Goal: Book appointment/travel/reservation

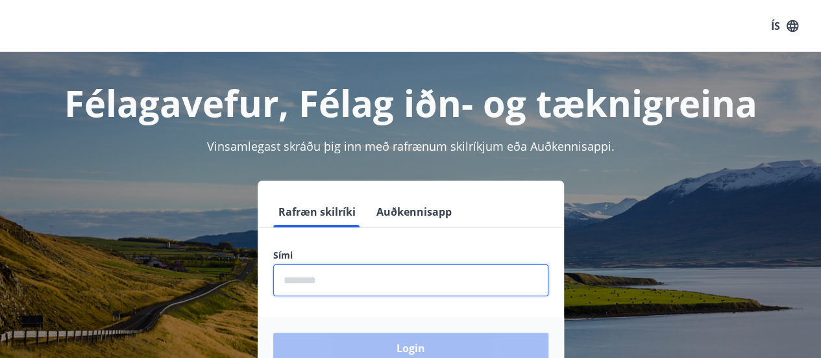
click at [297, 277] on input "phone" at bounding box center [410, 280] width 275 height 32
type input "********"
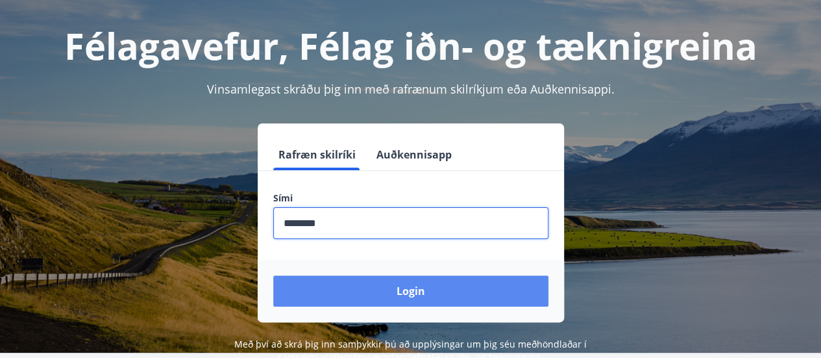
scroll to position [91, 0]
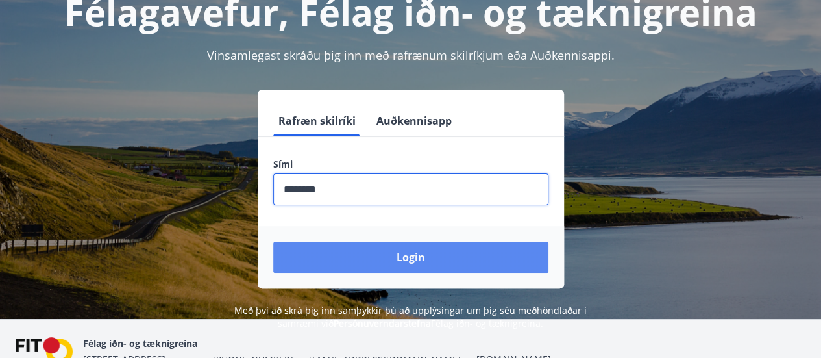
click at [460, 262] on button "Login" at bounding box center [410, 256] width 275 height 31
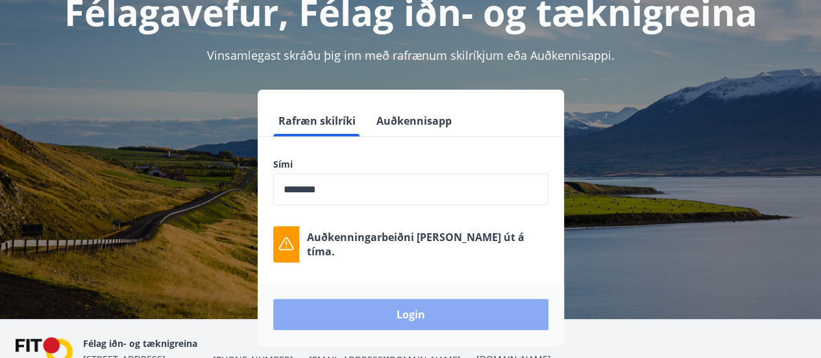
click at [416, 315] on button "Login" at bounding box center [410, 314] width 275 height 31
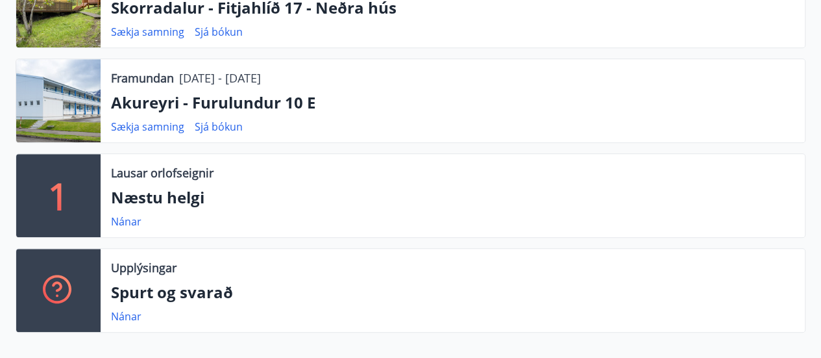
scroll to position [482, 0]
click at [125, 223] on link "Nánar" at bounding box center [126, 222] width 31 height 14
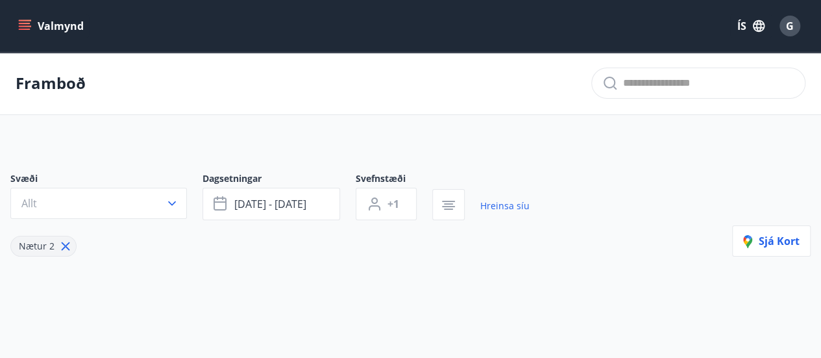
type input "*"
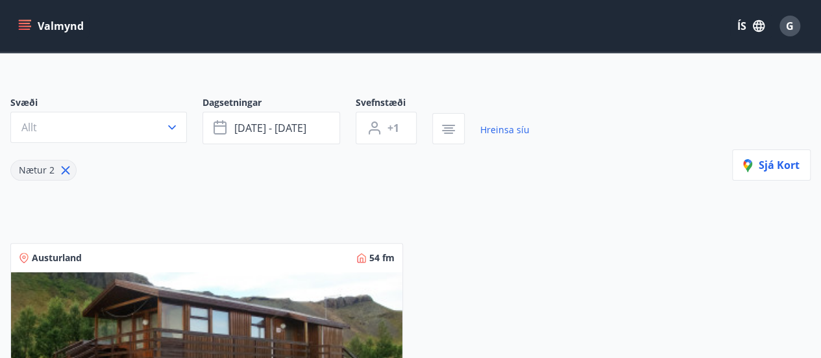
scroll to position [74, 0]
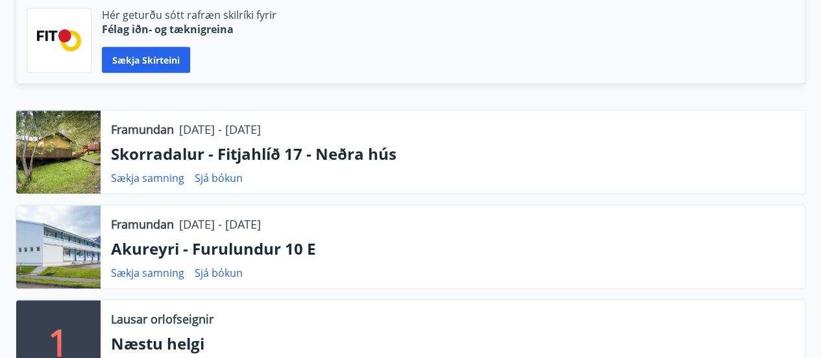
scroll to position [335, 0]
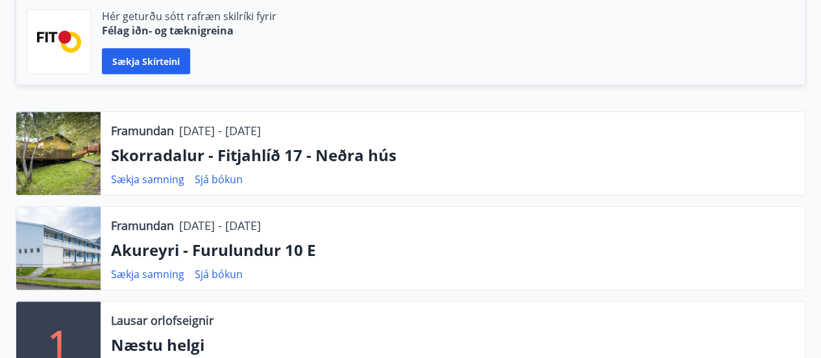
click at [68, 160] on div at bounding box center [58, 153] width 84 height 83
click at [223, 184] on link "Sjá bókun" at bounding box center [219, 179] width 48 height 14
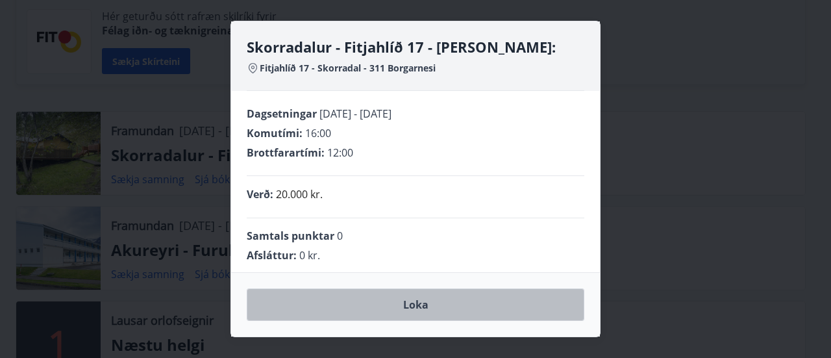
click at [421, 307] on button "Loka" at bounding box center [416, 304] width 338 height 32
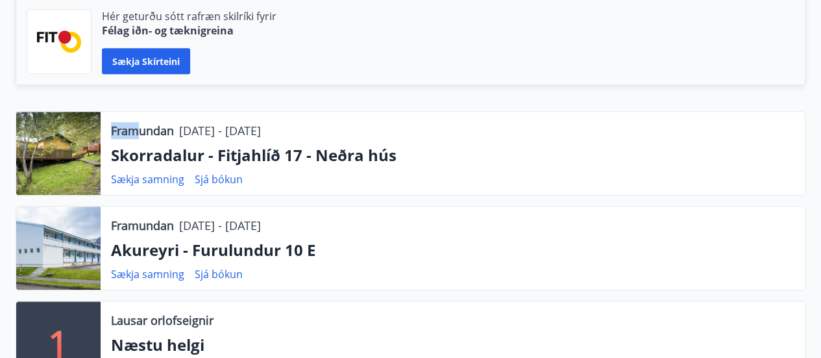
drag, startPoint x: 54, startPoint y: 155, endPoint x: 140, endPoint y: 137, distance: 88.2
click at [140, 137] on div "Framundan 07.11.2025 - 10.11.2025 Skorradalur - Fitjahlíð 17 - Neðra hús Sækja …" at bounding box center [411, 153] width 790 height 84
click at [140, 137] on p "Framundan" at bounding box center [142, 130] width 63 height 17
click at [166, 158] on p "Skorradalur - Fitjahlíð 17 - Neðra hús" at bounding box center [452, 155] width 683 height 22
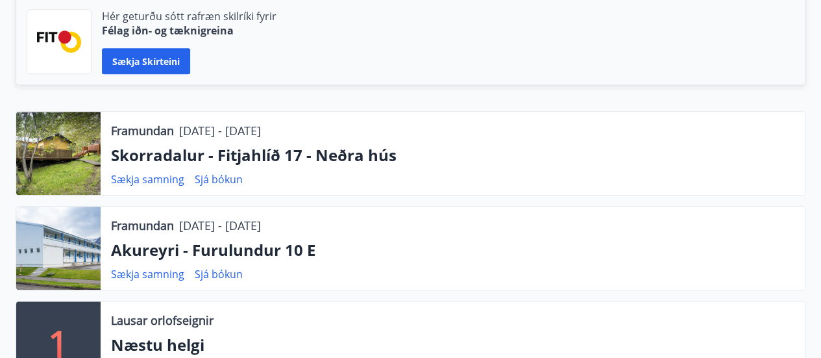
click at [279, 163] on p "Skorradalur - Fitjahlíð 17 - Neðra hús" at bounding box center [452, 155] width 683 height 22
click at [147, 178] on link "Sækja samning" at bounding box center [147, 179] width 73 height 14
click at [131, 275] on link "Sækja samning" at bounding box center [147, 274] width 73 height 14
click at [150, 136] on p "Framundan" at bounding box center [142, 130] width 63 height 17
click at [63, 138] on div at bounding box center [58, 153] width 84 height 83
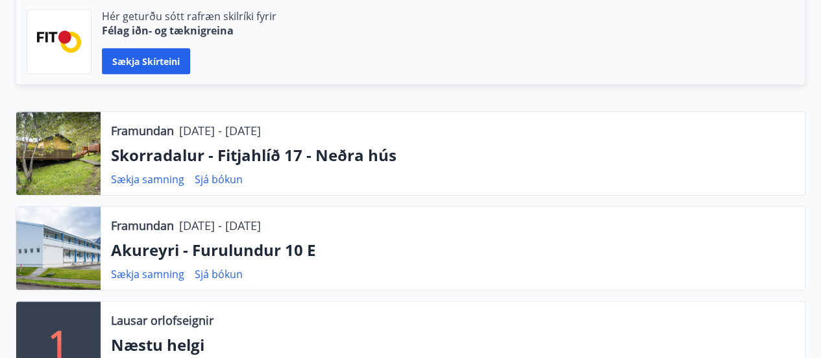
click at [63, 138] on div at bounding box center [58, 153] width 84 height 83
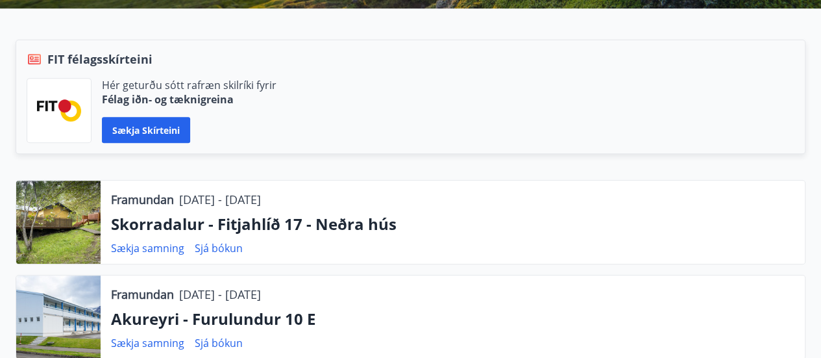
scroll to position [279, 0]
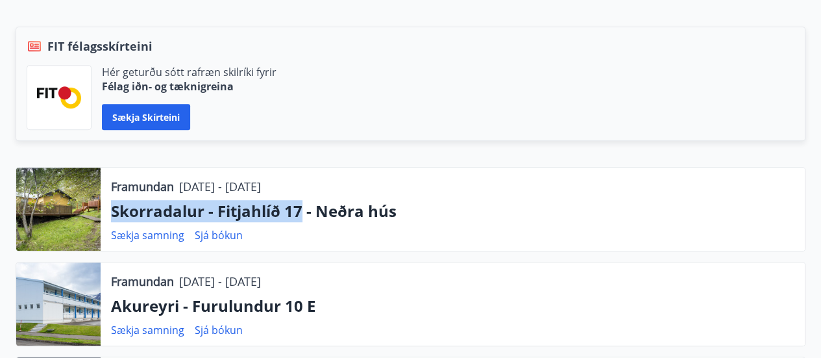
drag, startPoint x: 301, startPoint y: 208, endPoint x: 111, endPoint y: 195, distance: 190.0
click at [111, 195] on div "Framundan 07.11.2025 - 10.11.2025 Skorradalur - Fitjahlíð 17 - Neðra hús Sækja …" at bounding box center [453, 208] width 704 height 83
copy p "Skorradalur - Fitjahlíð 17"
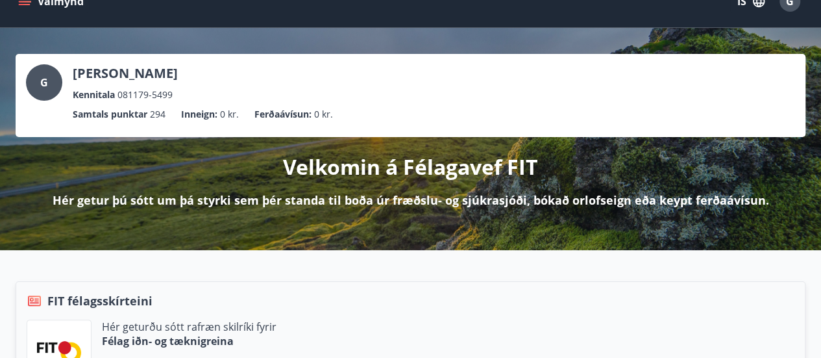
scroll to position [0, 0]
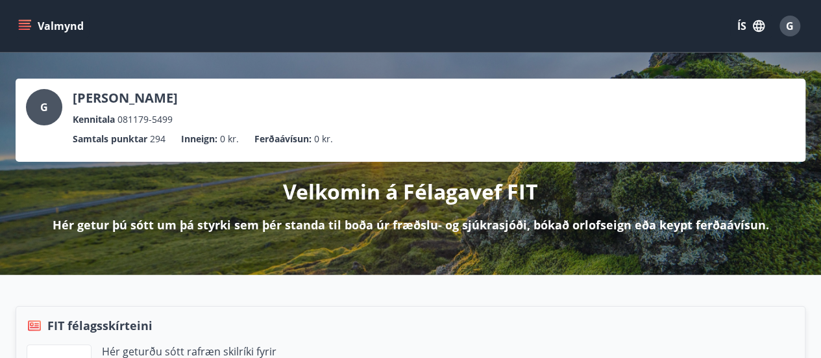
click at [30, 26] on icon "menu" at bounding box center [26, 25] width 14 height 1
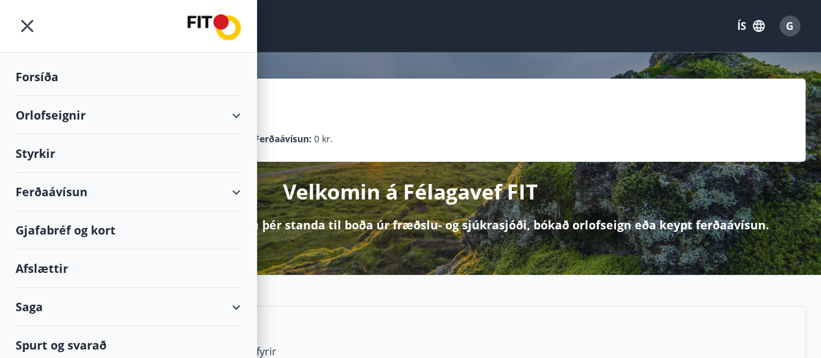
click at [62, 116] on div "Orlofseignir" at bounding box center [128, 115] width 225 height 38
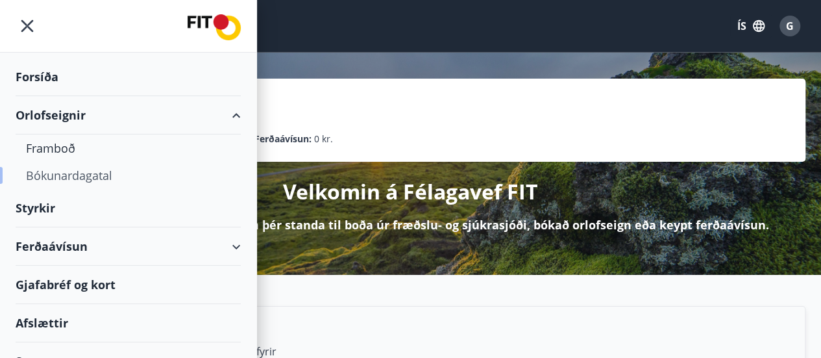
click at [67, 178] on div "Bókunardagatal" at bounding box center [128, 175] width 204 height 27
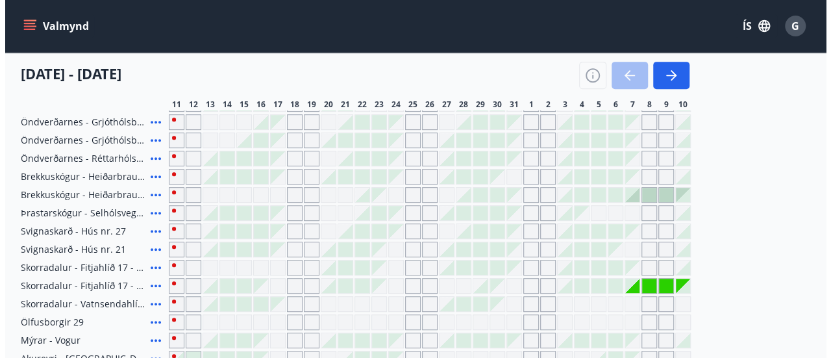
scroll to position [272, 0]
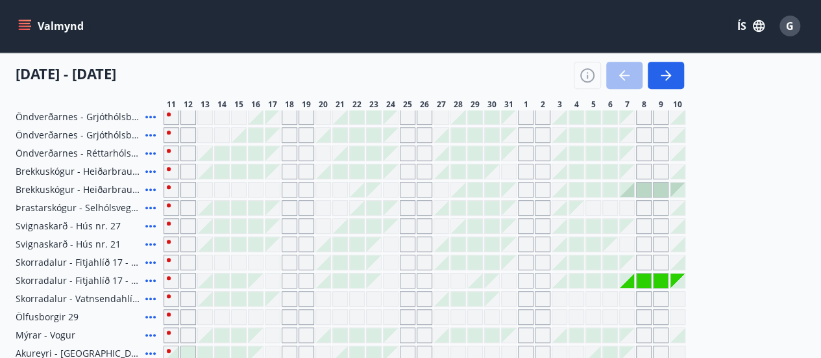
click at [32, 277] on span "Skorradalur - Fitjahlíð 17 - Neðra hús" at bounding box center [78, 280] width 125 height 13
click at [153, 278] on icon at bounding box center [151, 281] width 16 height 16
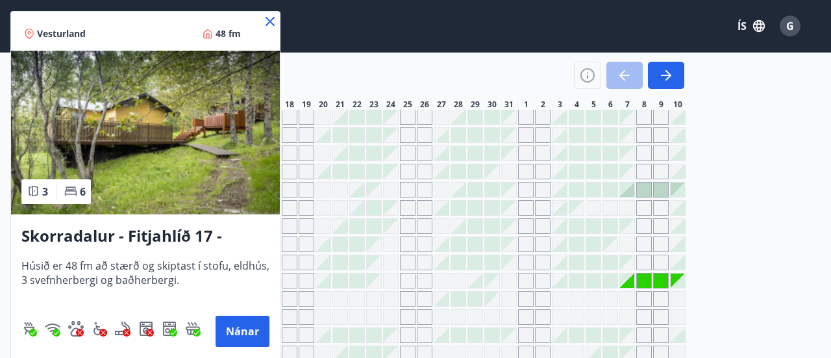
click at [171, 236] on h3 "Skorradalur - Fitjahlíð 17 - Neðra hús" at bounding box center [145, 236] width 248 height 23
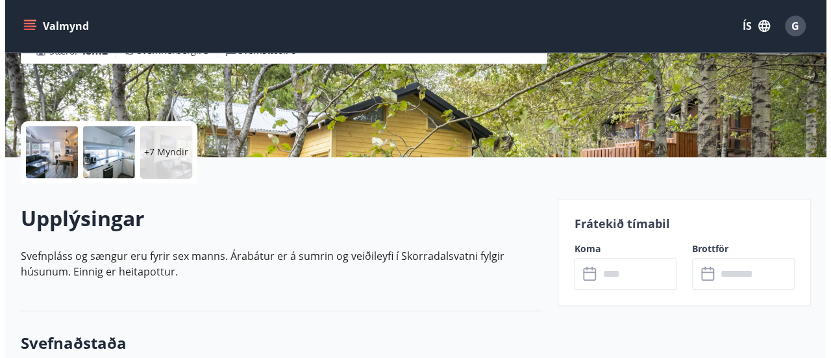
scroll to position [250, 0]
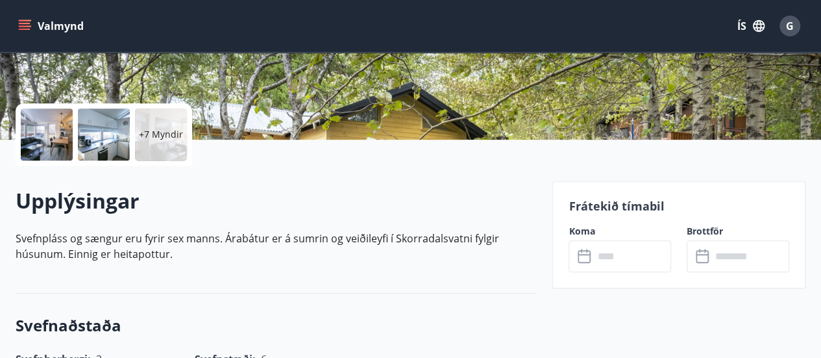
click at [55, 147] on div at bounding box center [47, 134] width 52 height 52
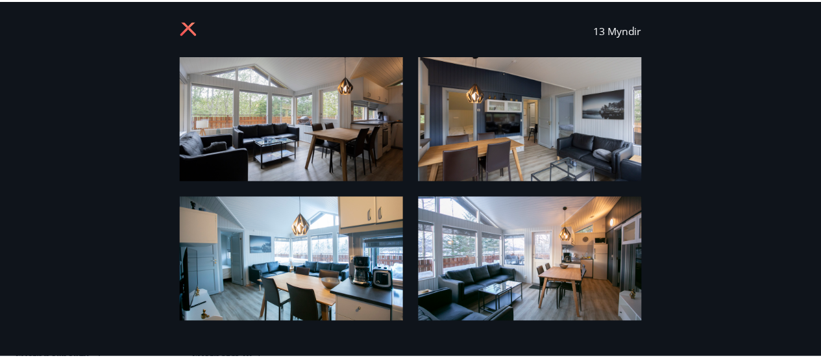
scroll to position [0, 0]
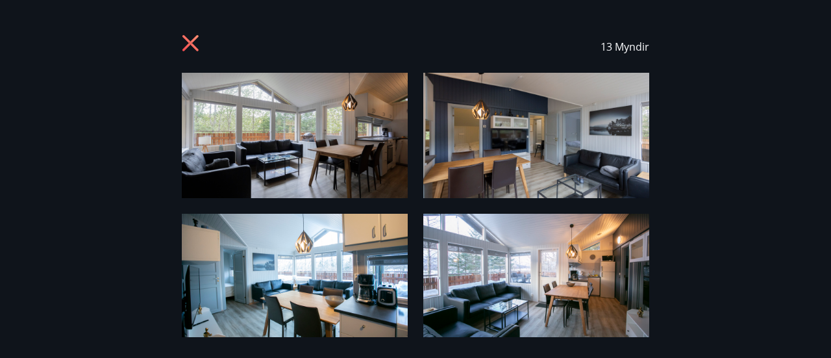
click at [186, 40] on icon at bounding box center [192, 44] width 21 height 21
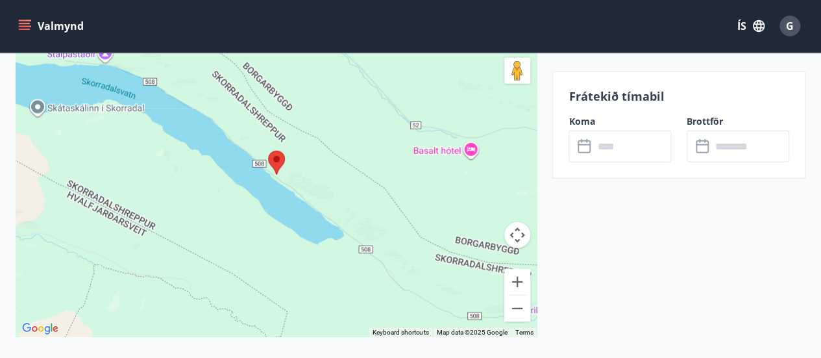
scroll to position [1831, 0]
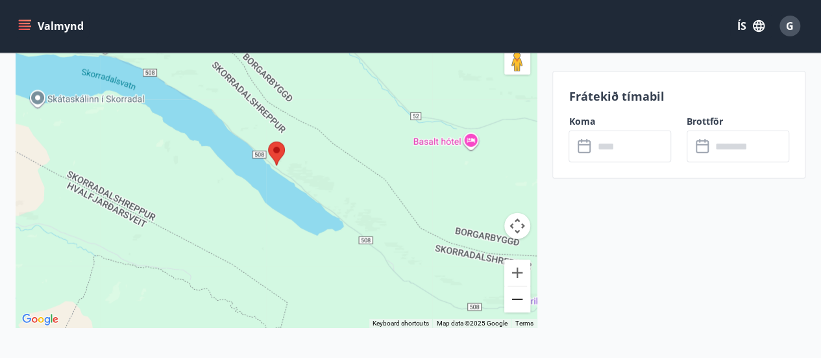
click at [520, 304] on button "Zoom out" at bounding box center [517, 299] width 26 height 26
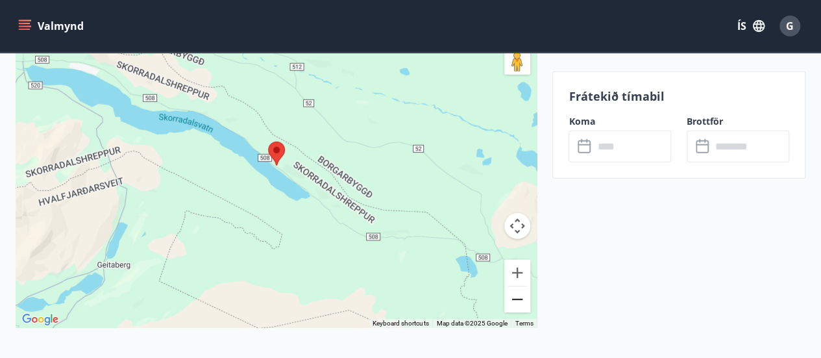
click at [520, 304] on button "Zoom out" at bounding box center [517, 299] width 26 height 26
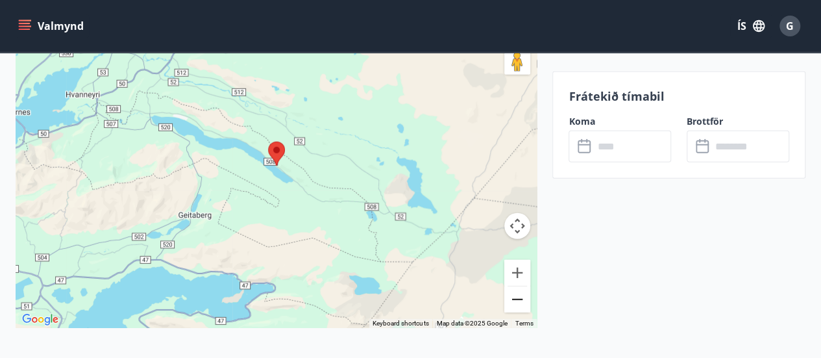
click at [520, 304] on button "Zoom out" at bounding box center [517, 299] width 26 height 26
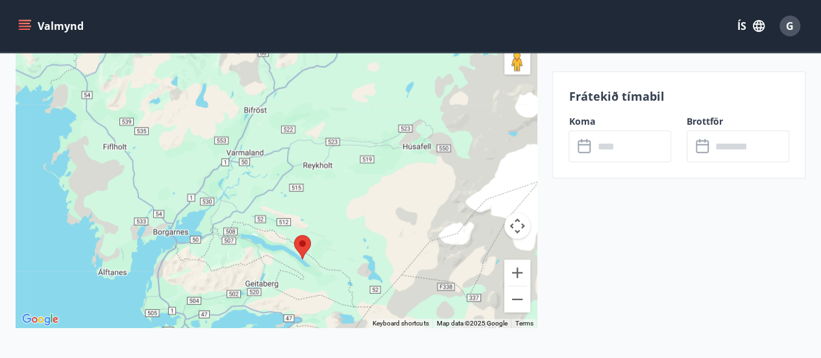
drag, startPoint x: 282, startPoint y: 212, endPoint x: 309, endPoint y: 308, distance: 99.9
click at [309, 308] on div at bounding box center [276, 165] width 521 height 325
click at [307, 267] on div at bounding box center [276, 165] width 521 height 325
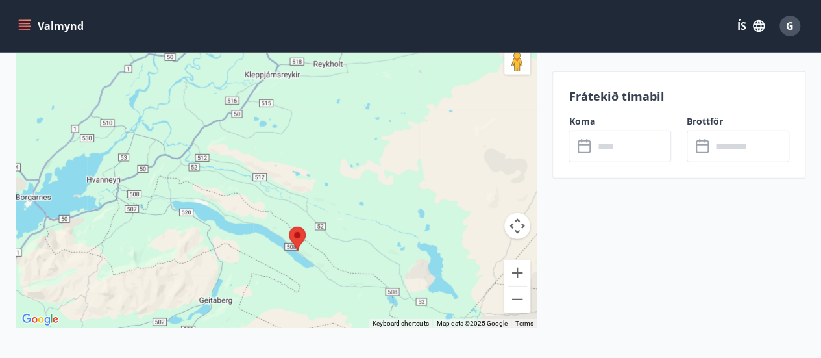
click at [307, 267] on div at bounding box center [276, 165] width 521 height 325
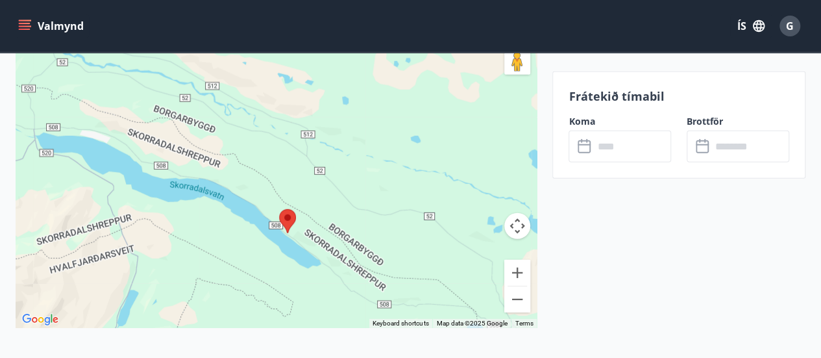
click at [291, 241] on div at bounding box center [276, 165] width 521 height 325
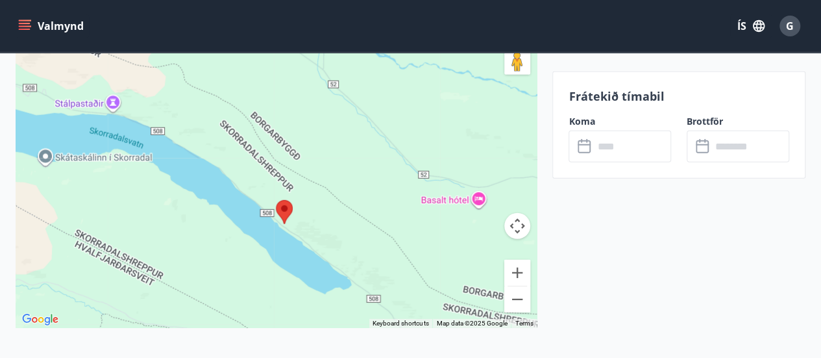
click at [482, 198] on div at bounding box center [276, 165] width 521 height 325
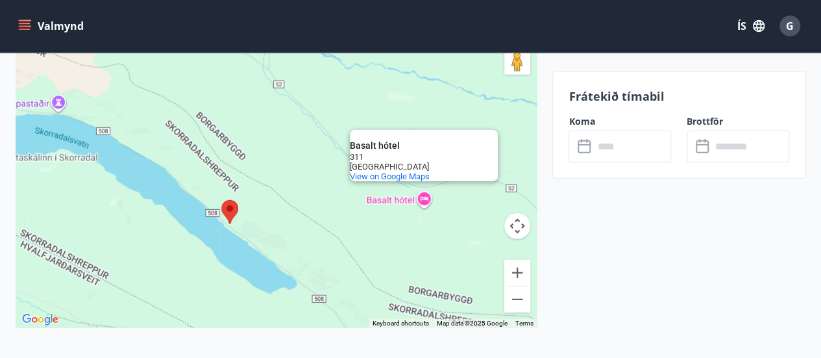
click at [232, 212] on img at bounding box center [229, 212] width 27 height 34
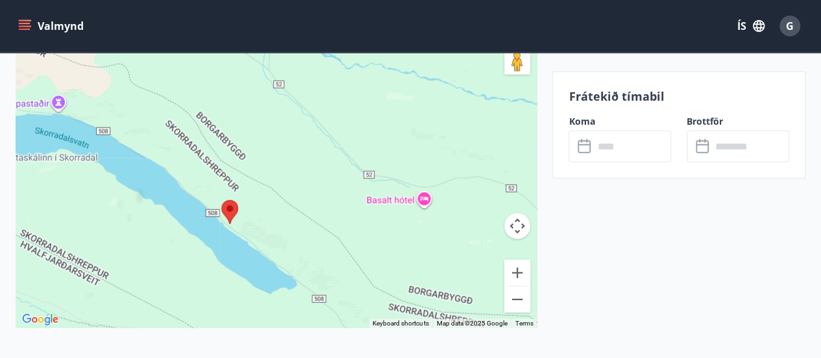
click at [232, 212] on img at bounding box center [229, 212] width 27 height 34
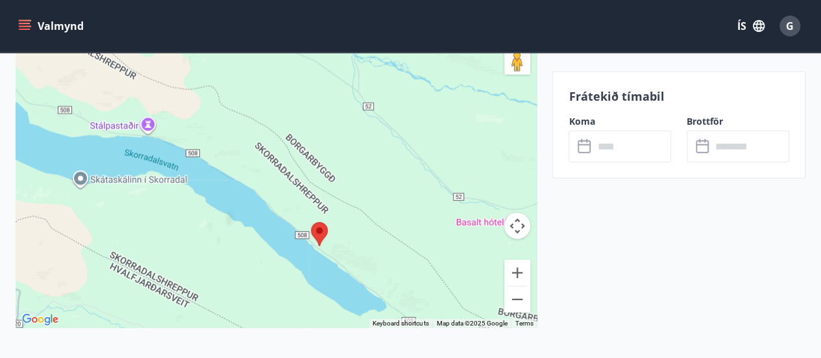
drag, startPoint x: 261, startPoint y: 253, endPoint x: 297, endPoint y: 245, distance: 37.3
click at [365, 279] on div at bounding box center [276, 165] width 521 height 325
click at [152, 119] on div at bounding box center [276, 165] width 521 height 325
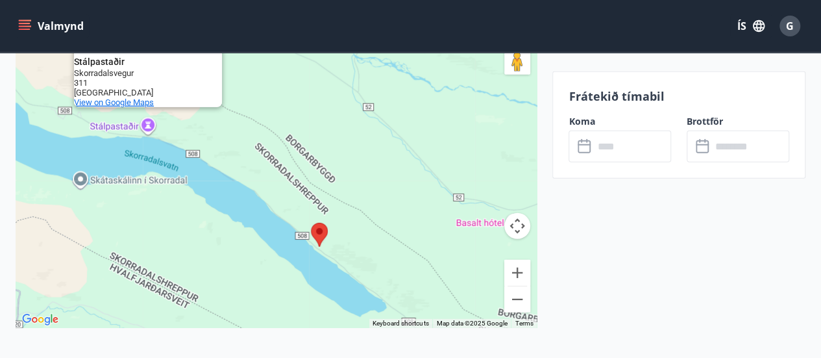
click at [131, 103] on span "View on Google Maps" at bounding box center [114, 102] width 80 height 10
click at [521, 302] on button "Zoom out" at bounding box center [517, 299] width 26 height 26
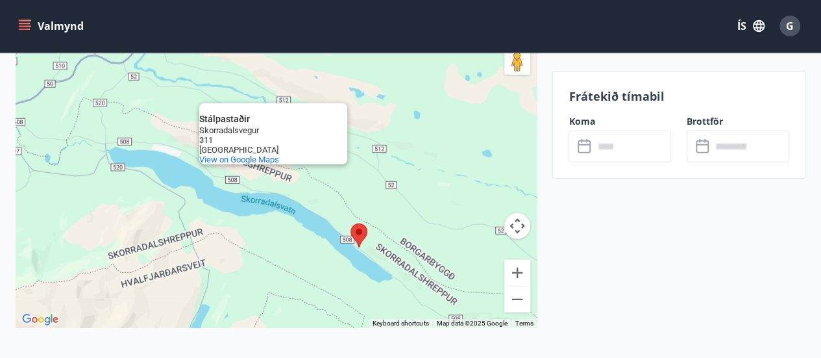
drag, startPoint x: 221, startPoint y: 211, endPoint x: 284, endPoint y: 254, distance: 77.1
click at [284, 254] on div "Stálpastaðir Stálpastaðir Skorradalsvegur 311 Iceland View on Google Maps" at bounding box center [276, 165] width 521 height 325
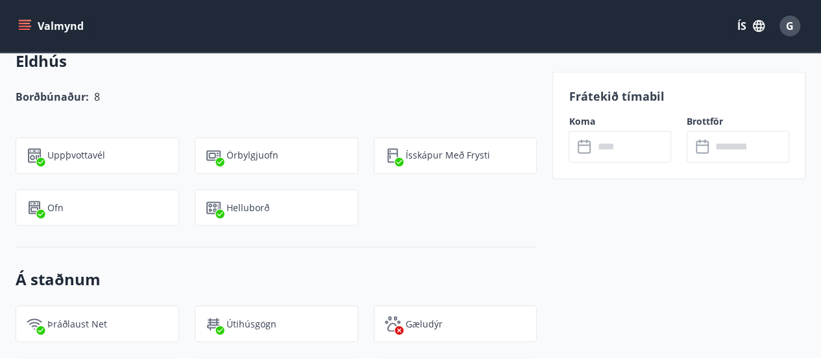
scroll to position [906, 0]
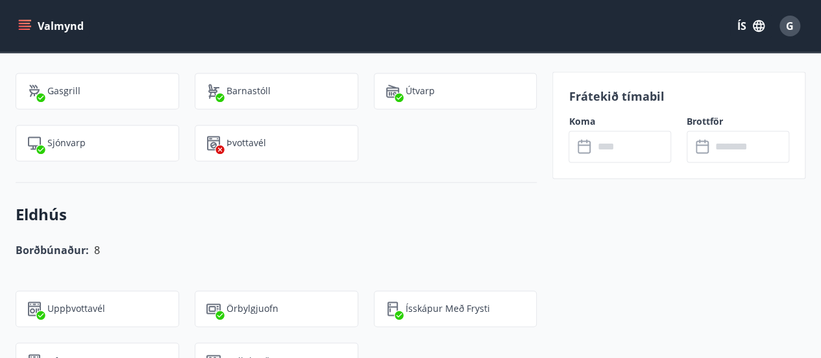
click at [30, 25] on icon "menu" at bounding box center [26, 25] width 14 height 1
click at [23, 25] on icon "menu" at bounding box center [24, 25] width 13 height 13
click at [44, 27] on button "Valmynd" at bounding box center [52, 25] width 73 height 23
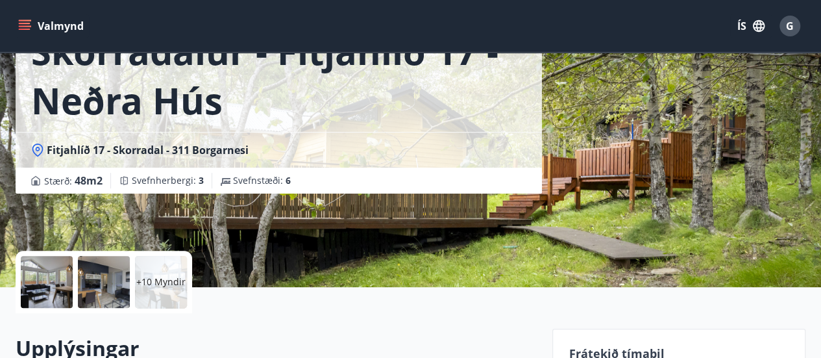
scroll to position [0, 0]
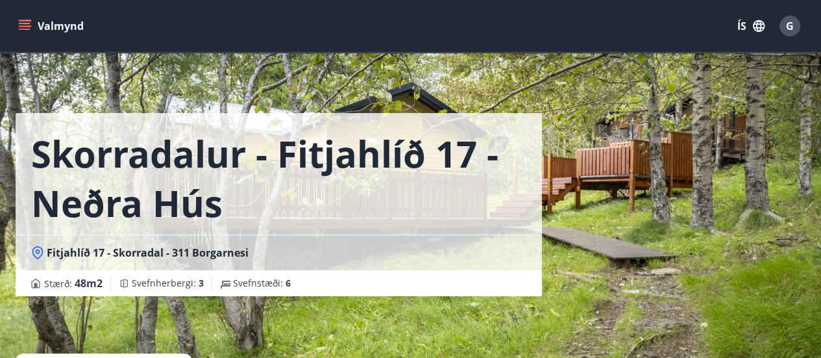
click at [52, 27] on button "Valmynd" at bounding box center [52, 25] width 73 height 23
click at [31, 23] on icon "menu" at bounding box center [24, 25] width 13 height 13
click at [23, 21] on icon "menu" at bounding box center [24, 25] width 13 height 13
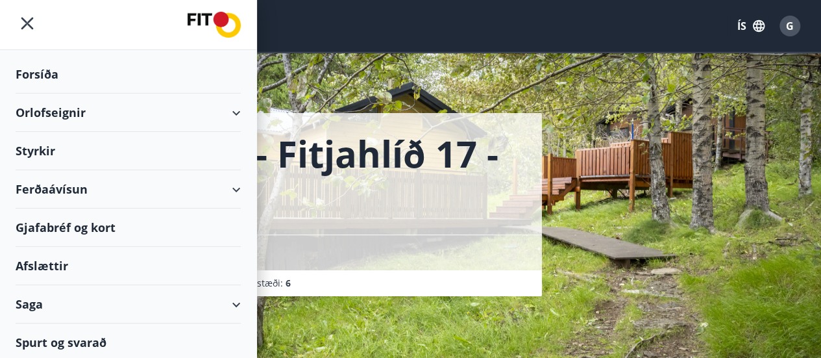
scroll to position [4, 0]
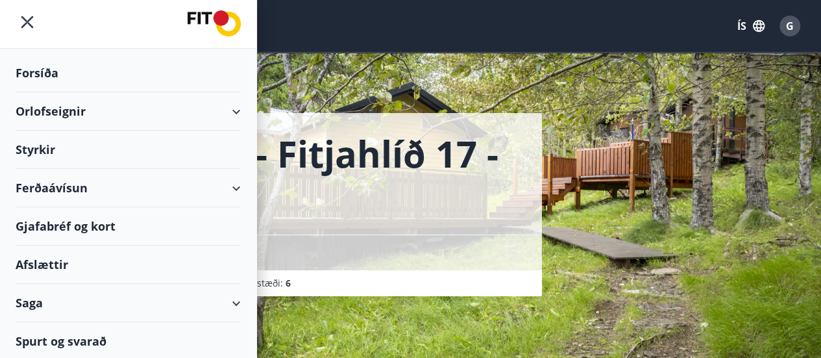
click at [48, 114] on div "Orlofseignir" at bounding box center [128, 111] width 225 height 38
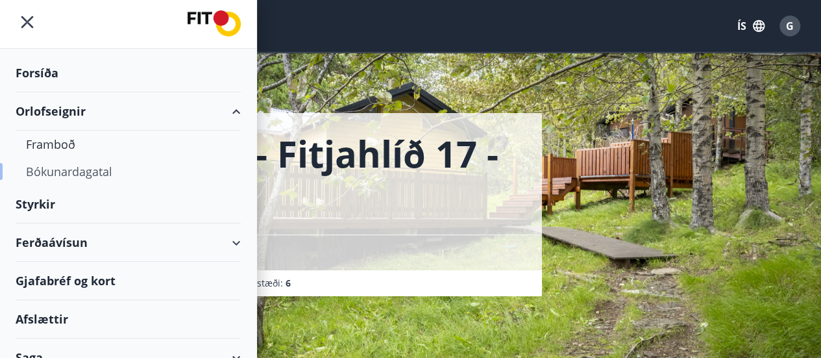
click at [79, 173] on div "Bókunardagatal" at bounding box center [128, 171] width 204 height 27
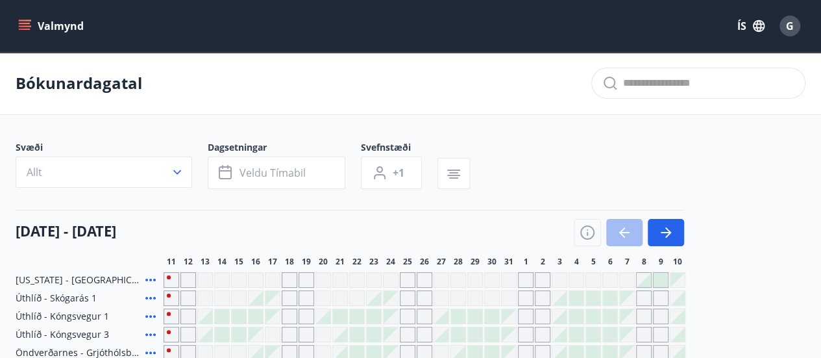
scroll to position [65, 0]
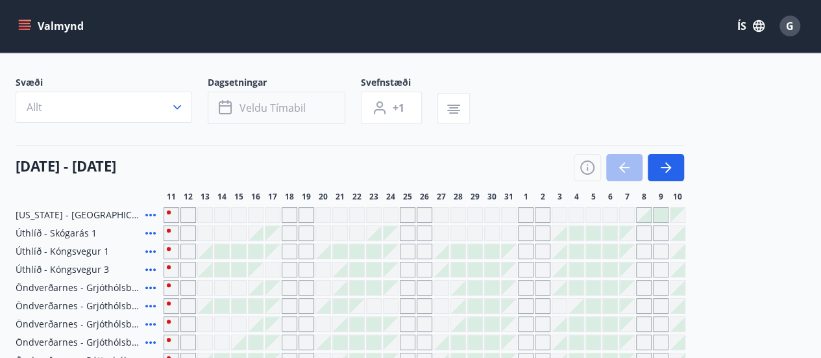
click at [286, 112] on span "Veldu tímabil" at bounding box center [273, 108] width 66 height 14
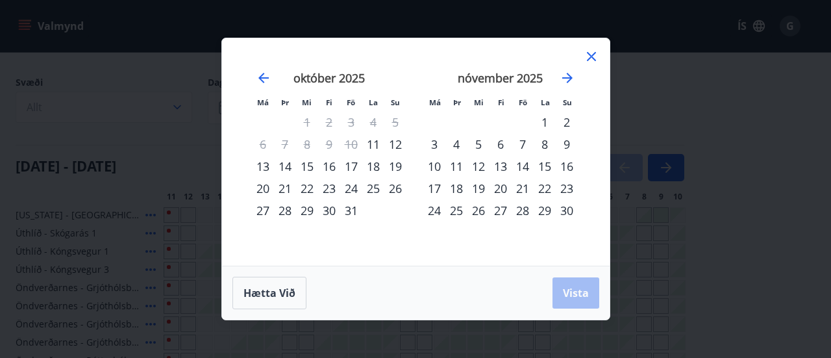
click at [350, 189] on div "24" at bounding box center [351, 188] width 22 height 22
click at [396, 188] on div "26" at bounding box center [395, 188] width 22 height 22
click at [577, 299] on span "Vista" at bounding box center [576, 293] width 26 height 14
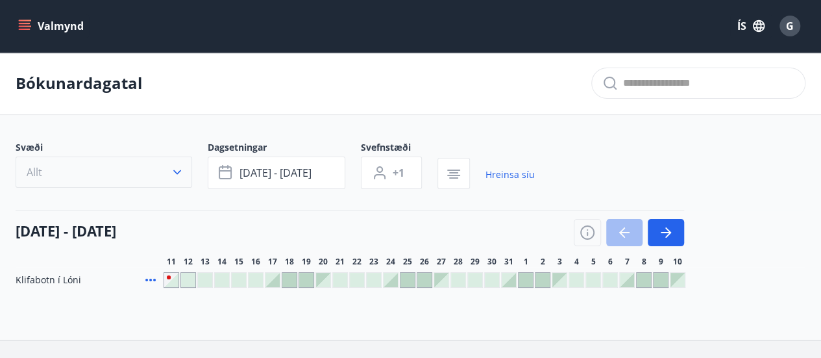
click at [136, 180] on button "Allt" at bounding box center [104, 171] width 177 height 31
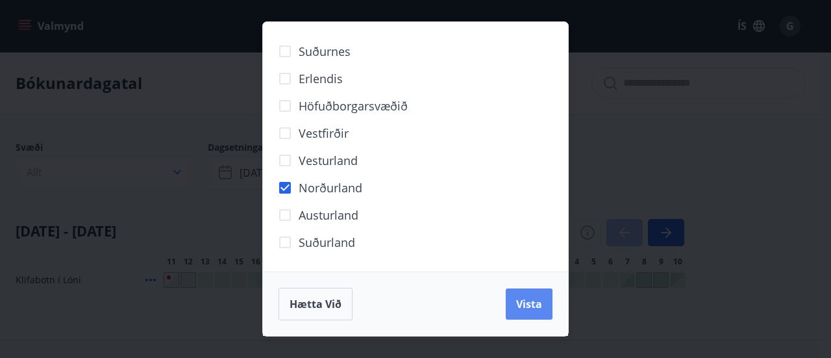
click at [511, 310] on button "Vista" at bounding box center [529, 303] width 47 height 31
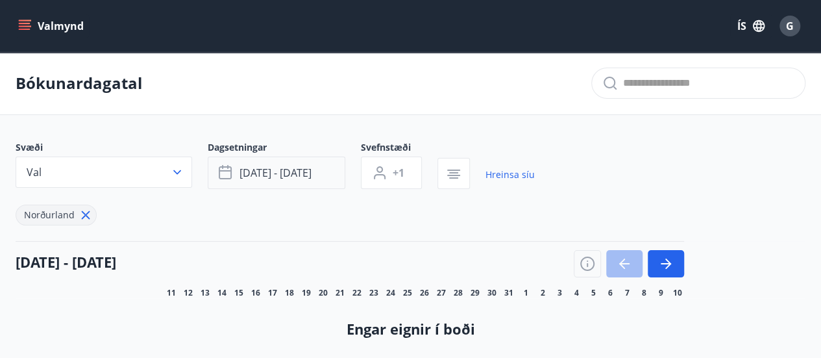
click at [297, 167] on span "okt 24 - okt 26" at bounding box center [276, 173] width 72 height 14
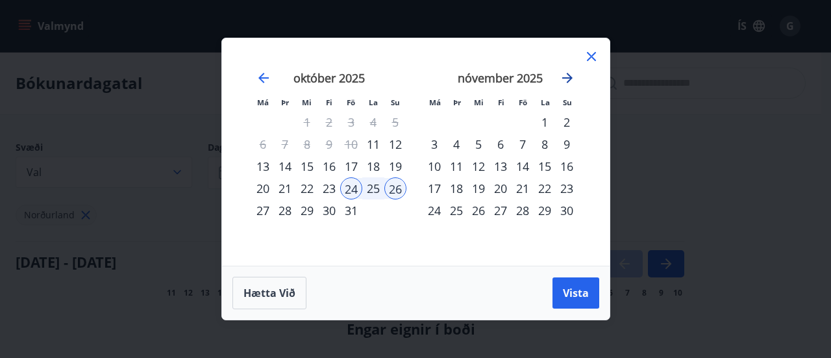
click at [567, 77] on icon "Move forward to switch to the next month." at bounding box center [567, 78] width 16 height 16
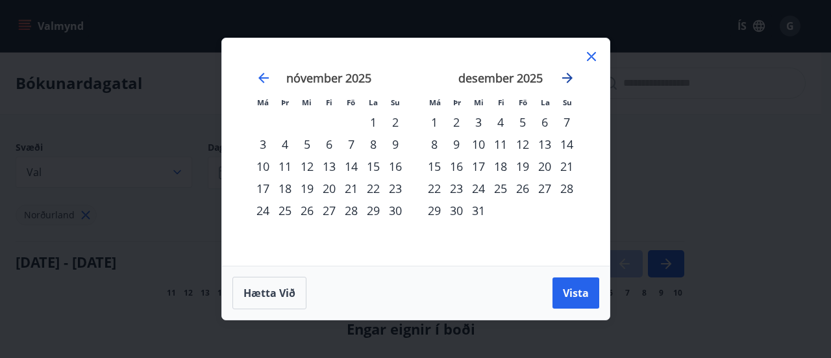
click at [567, 77] on icon "Move forward to switch to the next month." at bounding box center [567, 78] width 16 height 16
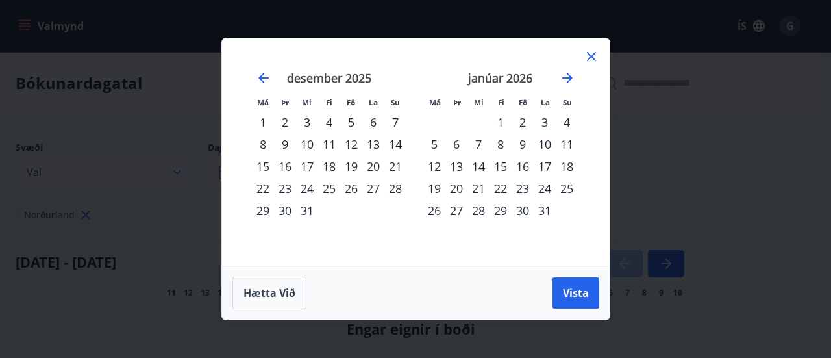
click at [524, 191] on div "23" at bounding box center [522, 188] width 22 height 22
click at [567, 195] on div "25" at bounding box center [567, 188] width 22 height 22
click at [591, 291] on button "Vista" at bounding box center [575, 292] width 47 height 31
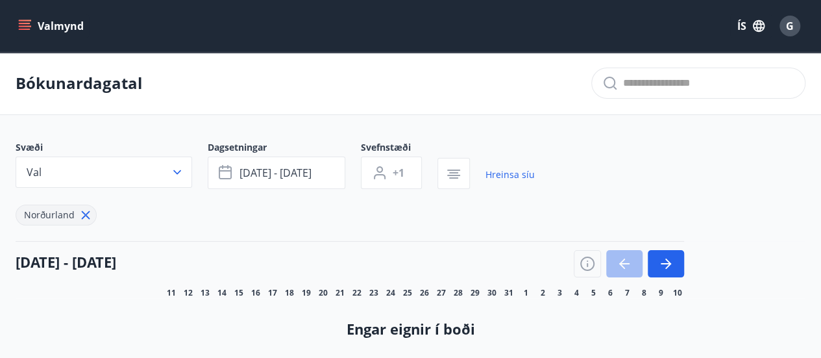
click at [88, 217] on icon at bounding box center [86, 215] width 14 height 14
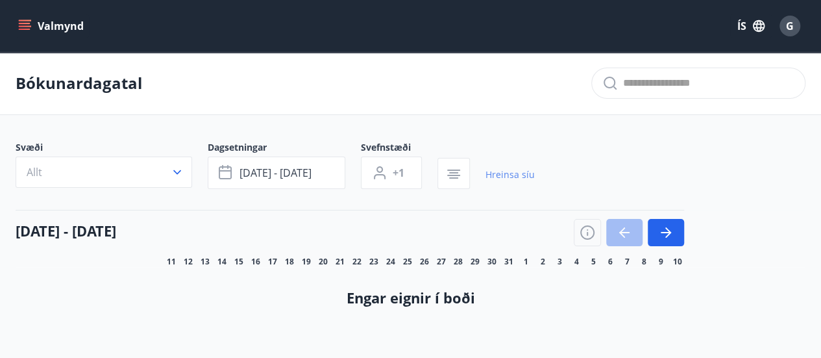
click at [510, 169] on link "Hreinsa síu" at bounding box center [509, 174] width 49 height 29
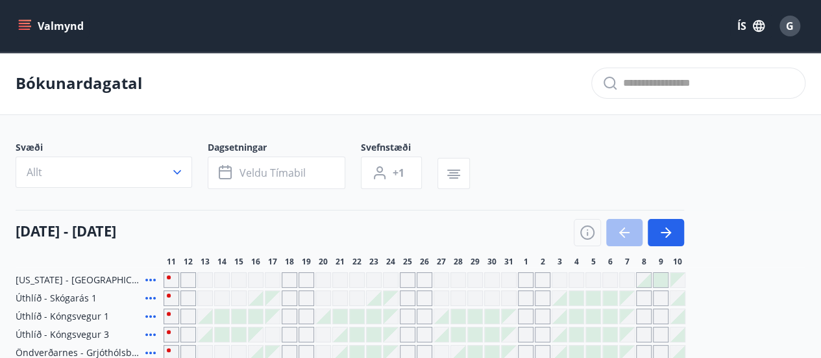
scroll to position [65, 0]
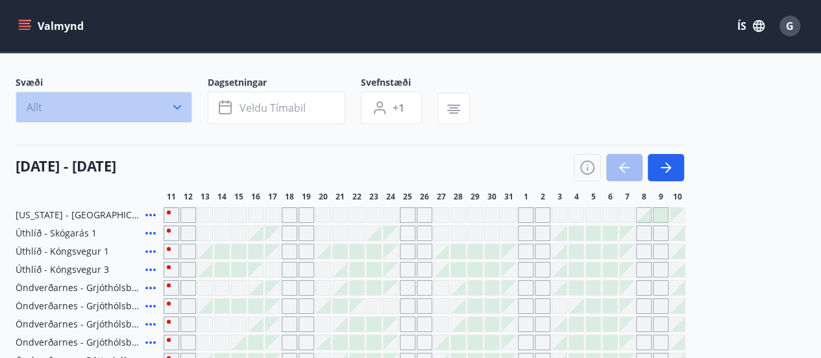
click at [179, 106] on icon "button" at bounding box center [177, 107] width 8 height 5
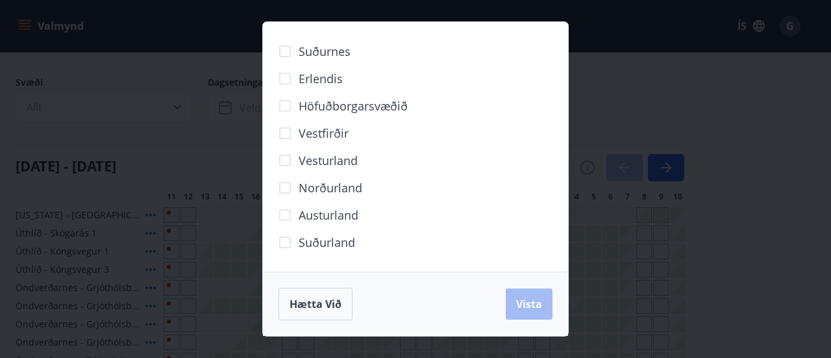
click at [695, 92] on div "Suðurnes Erlendis Höfuðborgarsvæðið Vestfirðir Vesturland Norðurland Austurland…" at bounding box center [415, 179] width 831 height 358
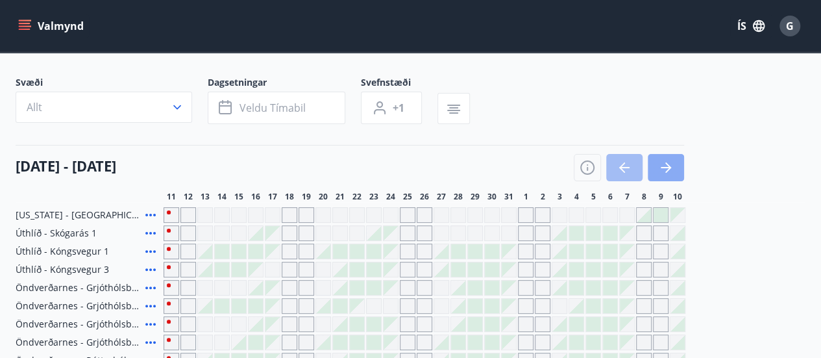
click at [661, 167] on icon "button" at bounding box center [666, 167] width 10 height 1
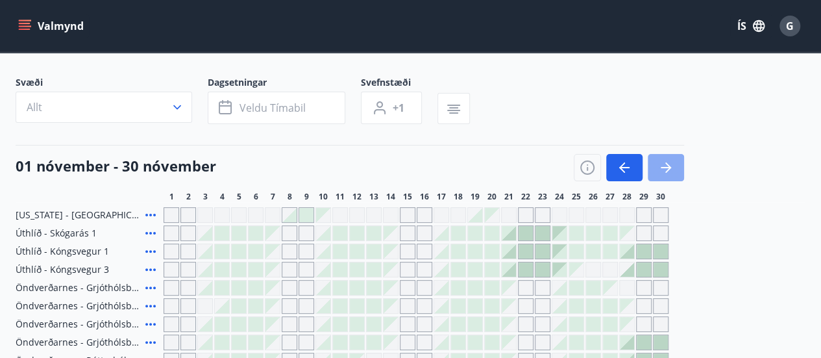
click at [674, 167] on button "button" at bounding box center [666, 167] width 36 height 27
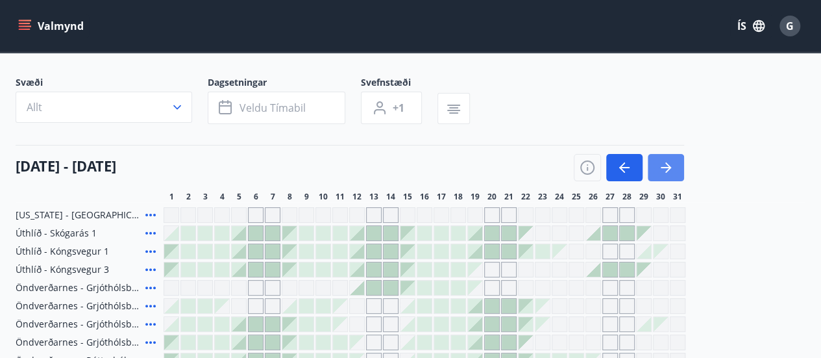
click at [670, 175] on button "button" at bounding box center [666, 167] width 36 height 27
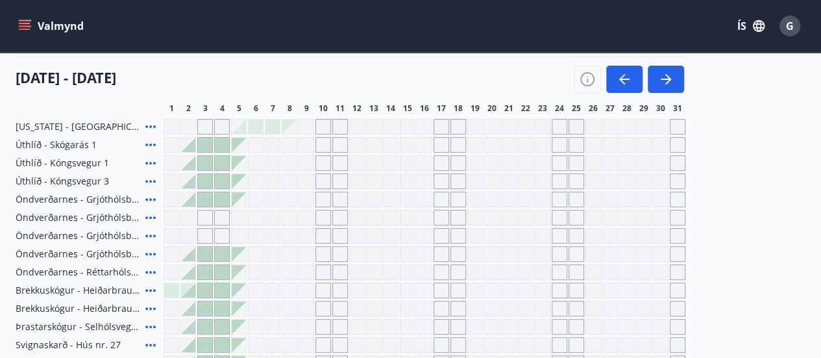
scroll to position [178, 0]
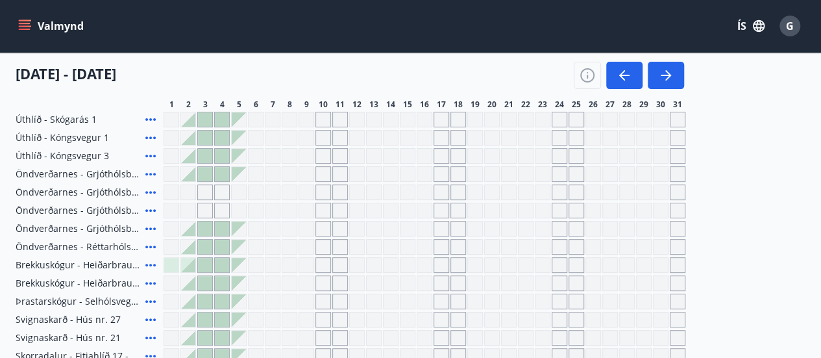
click at [326, 198] on div "Gráir dagar eru ekki bókanlegir" at bounding box center [323, 192] width 16 height 16
click at [356, 190] on div "Gráir dagar eru ekki bókanlegir" at bounding box center [357, 192] width 16 height 16
click at [204, 175] on div at bounding box center [205, 174] width 14 height 14
click at [225, 179] on div at bounding box center [222, 174] width 14 height 14
click at [208, 191] on div "Gráir dagar eru ekki bókanlegir" at bounding box center [205, 192] width 16 height 16
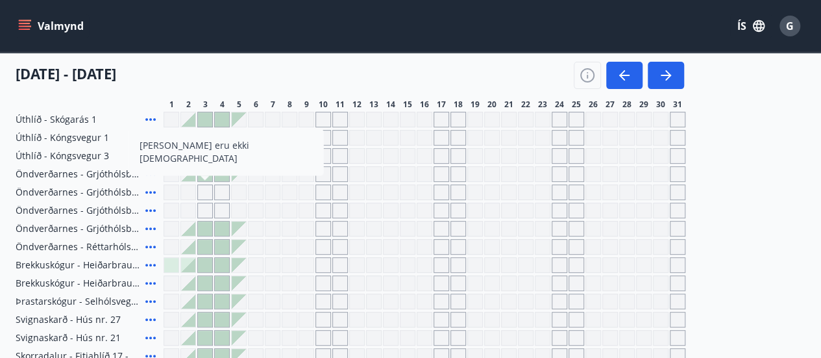
click at [225, 194] on div "Gráir dagar eru ekki bókanlegir" at bounding box center [222, 192] width 16 height 16
click at [214, 207] on div "Gráir dagar eru ekki bókanlegir" at bounding box center [222, 211] width 16 height 16
click at [196, 212] on div at bounding box center [425, 211] width 522 height 16
click at [204, 225] on div at bounding box center [205, 228] width 14 height 14
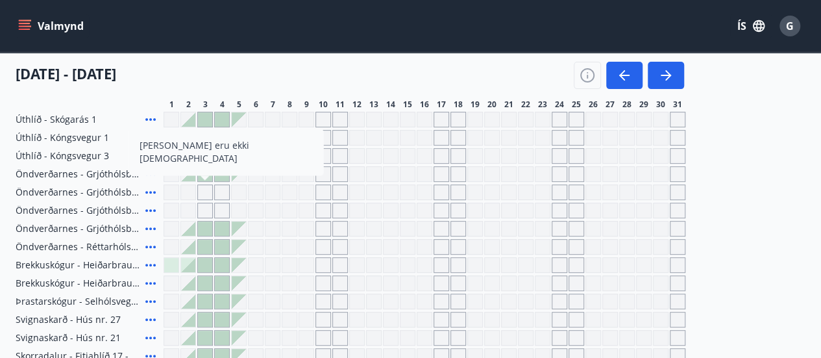
click at [202, 240] on div at bounding box center [205, 247] width 14 height 14
click at [228, 250] on div at bounding box center [222, 247] width 14 height 14
click at [200, 297] on div at bounding box center [205, 301] width 14 height 14
click at [213, 312] on div at bounding box center [425, 320] width 522 height 16
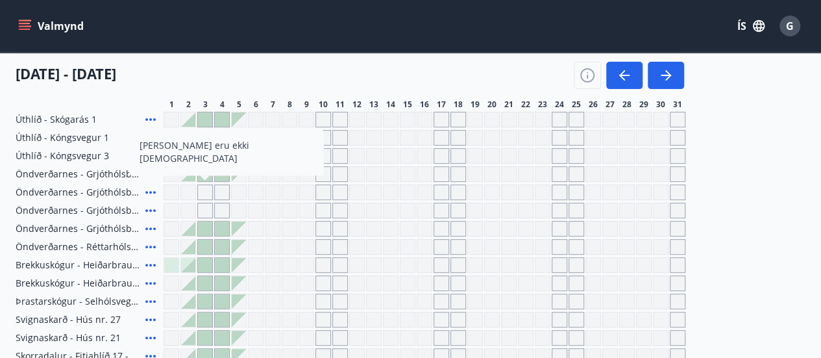
click at [208, 172] on div at bounding box center [205, 174] width 14 height 14
click at [221, 187] on div "Gráir dagar eru ekki bókanlegir" at bounding box center [222, 192] width 16 height 16
click at [69, 190] on span "Öndverðarnes - Grjóthólsbraut 2" at bounding box center [78, 192] width 125 height 13
click at [153, 186] on icon at bounding box center [151, 192] width 16 height 16
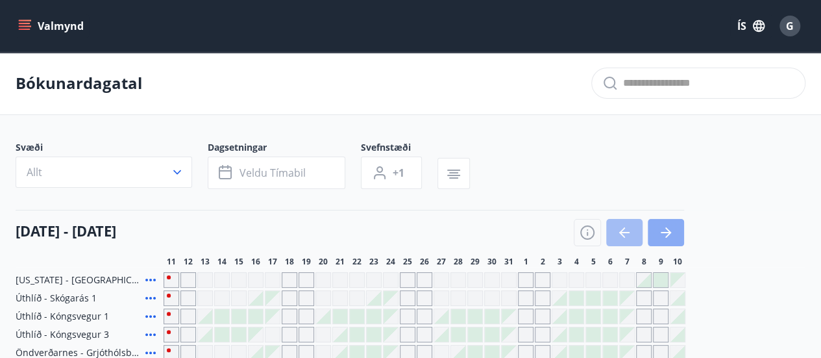
click at [659, 225] on icon "button" at bounding box center [666, 233] width 16 height 16
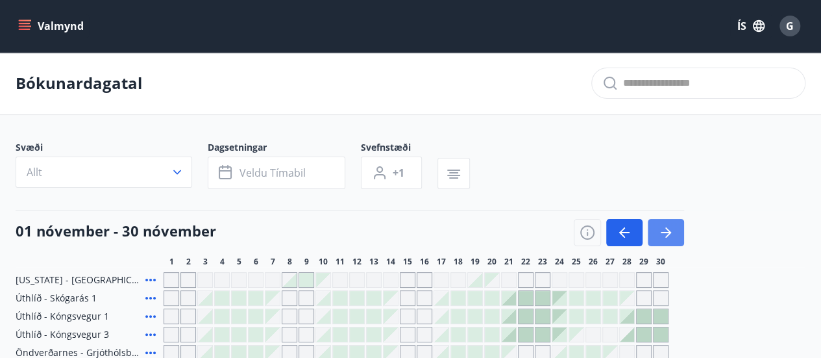
click at [670, 233] on icon "button" at bounding box center [668, 232] width 6 height 10
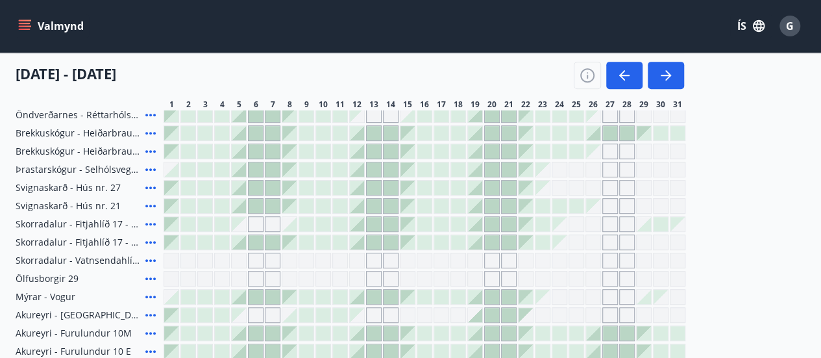
scroll to position [119, 0]
